Goal: Task Accomplishment & Management: Complete application form

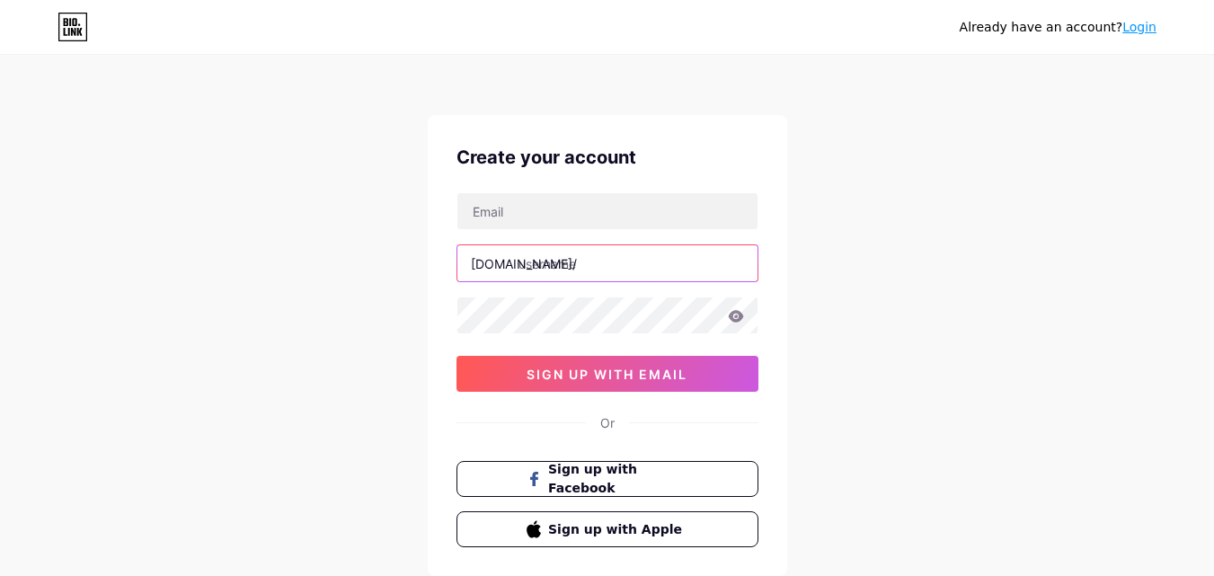
click at [602, 262] on input "text" at bounding box center [608, 263] width 300 height 36
click at [546, 260] on input "text" at bounding box center [608, 263] width 300 height 36
paste input "ohshsm"
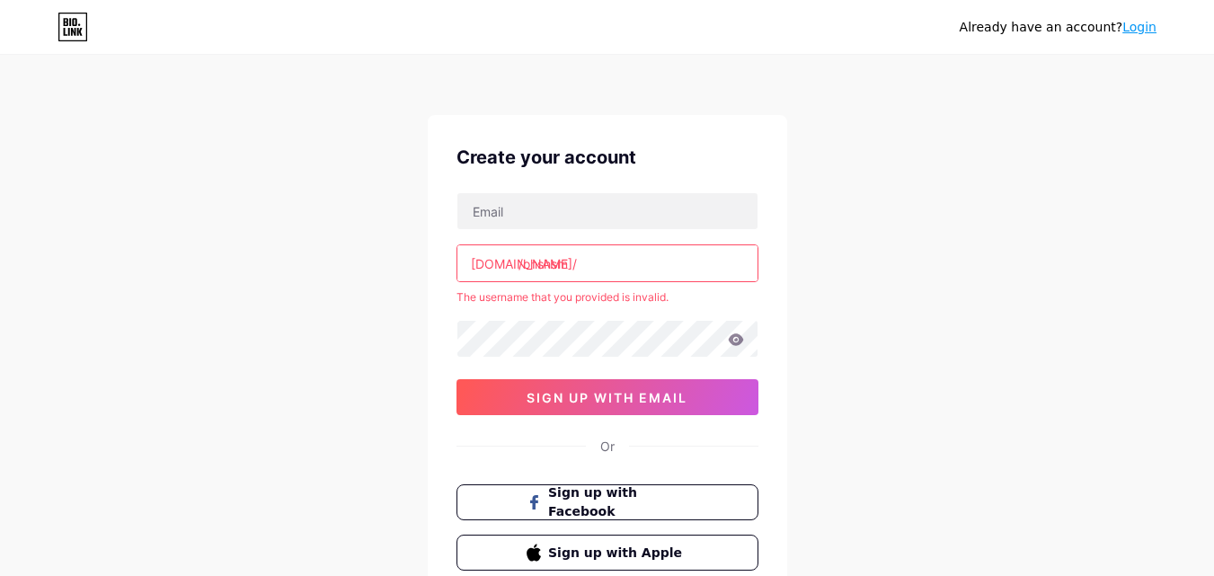
click at [526, 266] on input "/ohshsm" at bounding box center [608, 263] width 300 height 36
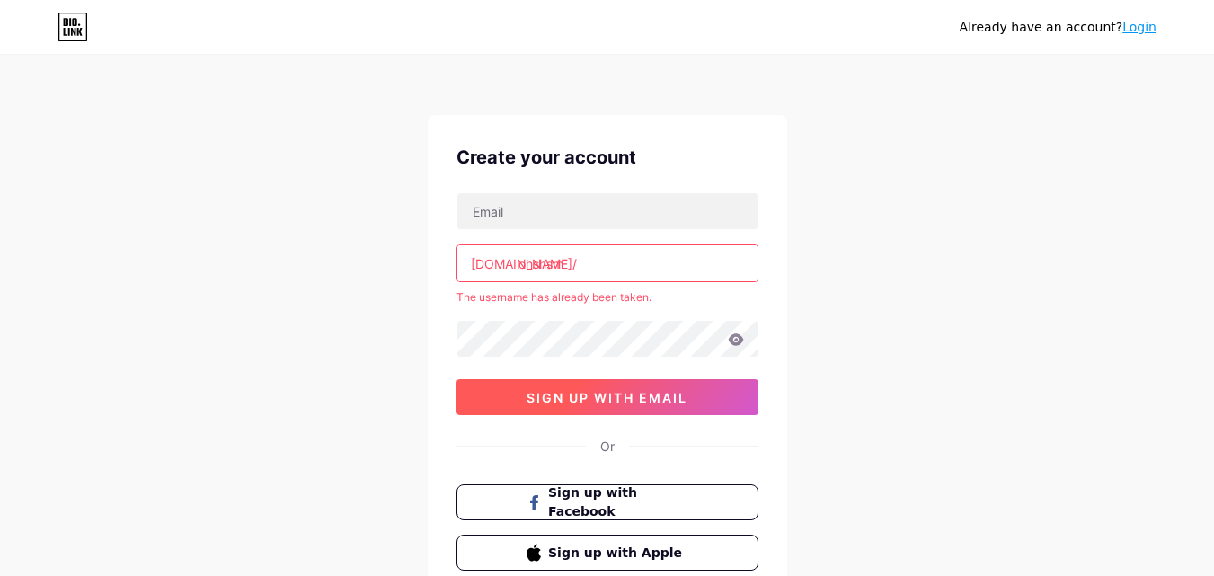
type input "ohshsm"
click at [648, 386] on button "sign up with email" at bounding box center [608, 397] width 302 height 36
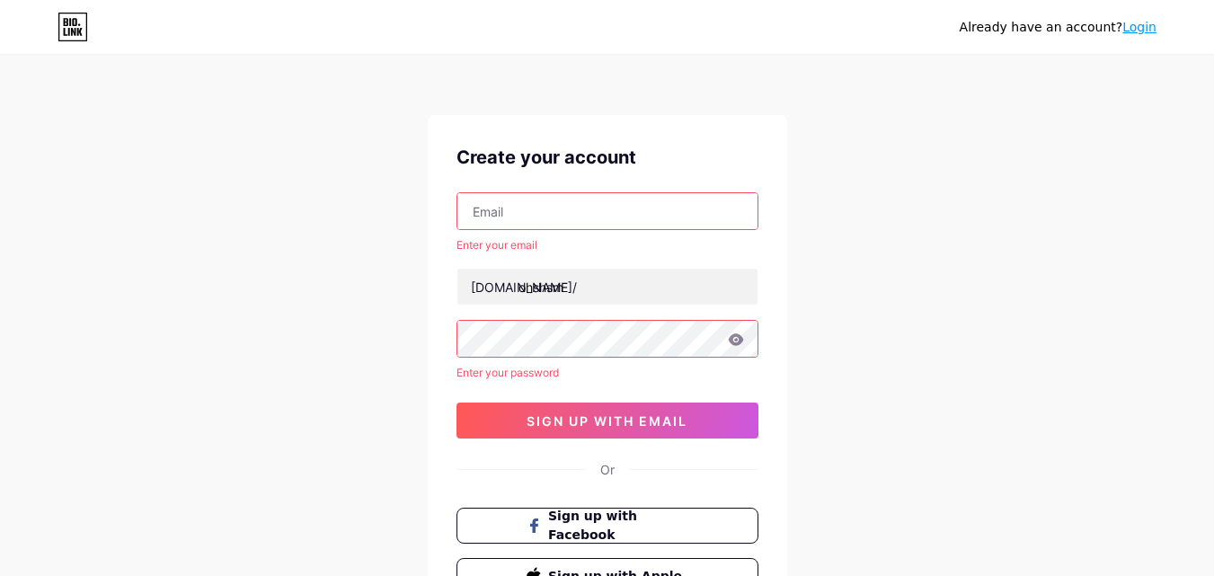
click at [872, 306] on div "Already have an account? Login Create your account Enter your email [DOMAIN_NAM…" at bounding box center [607, 367] width 1214 height 734
click at [1133, 30] on link "Login" at bounding box center [1140, 27] width 34 height 14
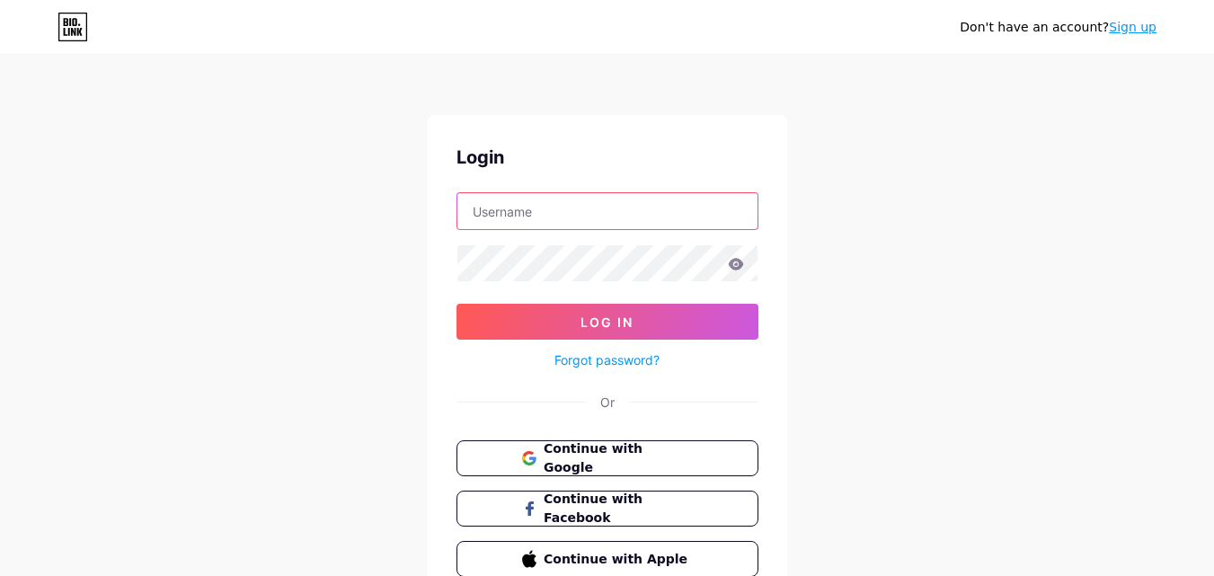
click at [555, 206] on input "text" at bounding box center [608, 211] width 300 height 36
